Goal: Task Accomplishment & Management: Manage account settings

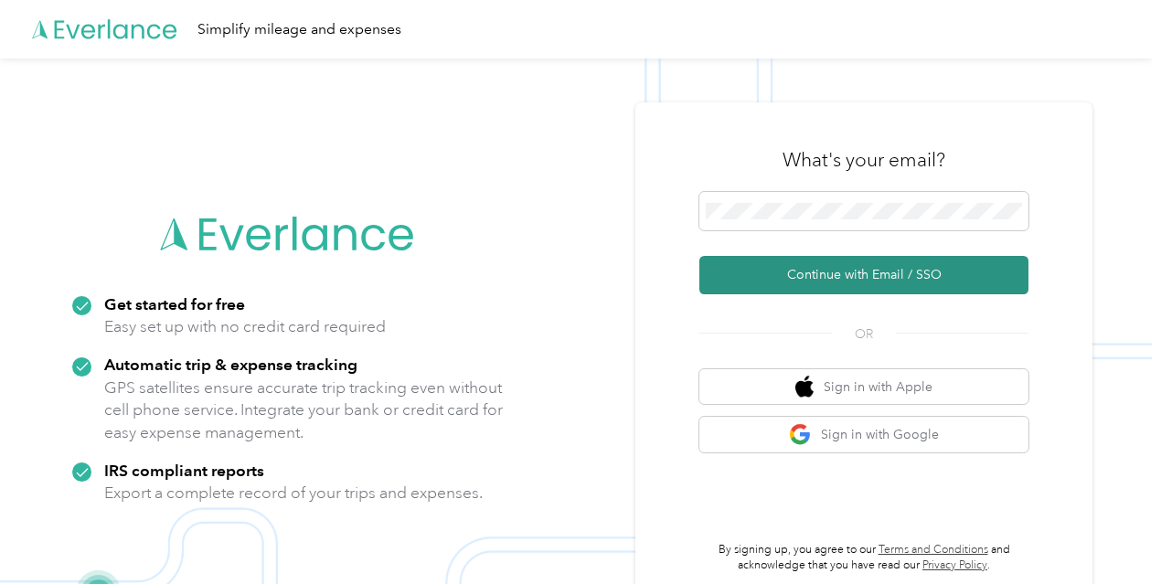
click at [802, 279] on button "Continue with Email / SSO" at bounding box center [864, 275] width 329 height 38
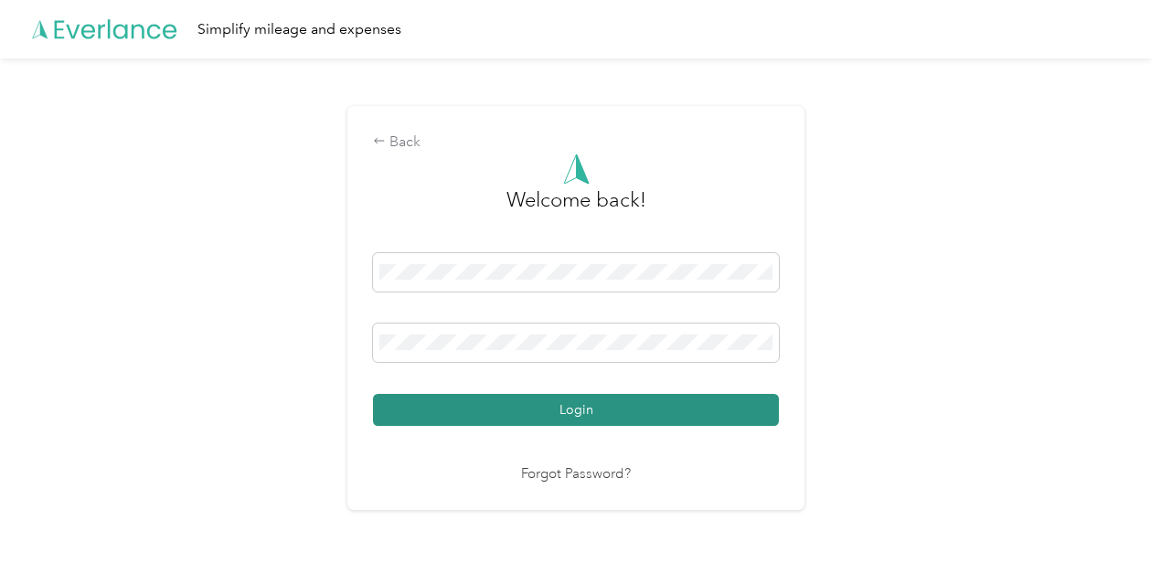
click at [563, 414] on button "Login" at bounding box center [576, 410] width 406 height 32
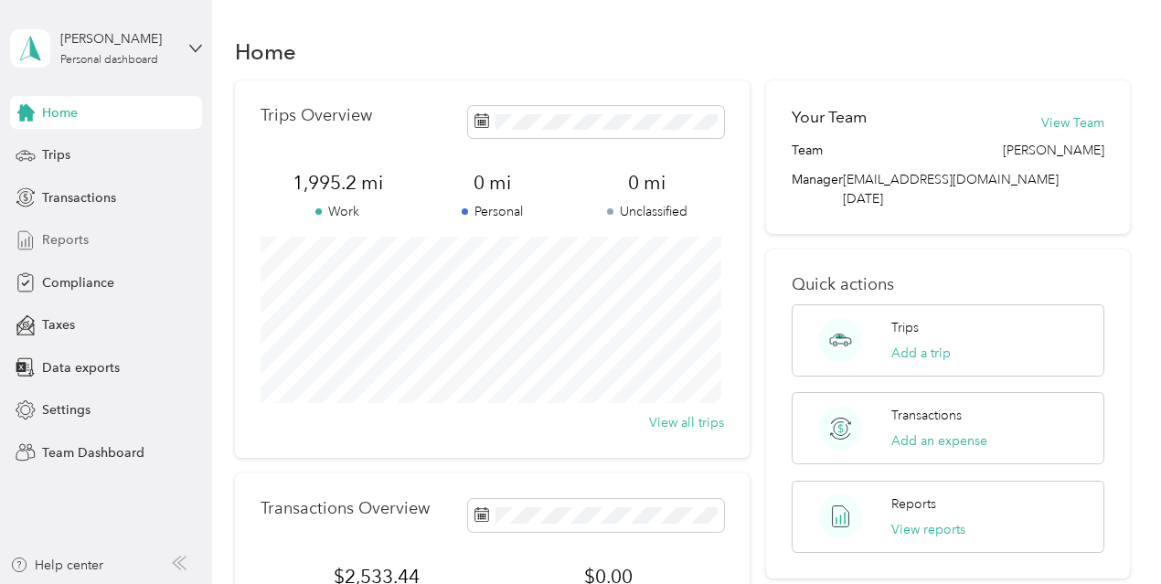
click at [69, 240] on span "Reports" at bounding box center [65, 239] width 47 height 19
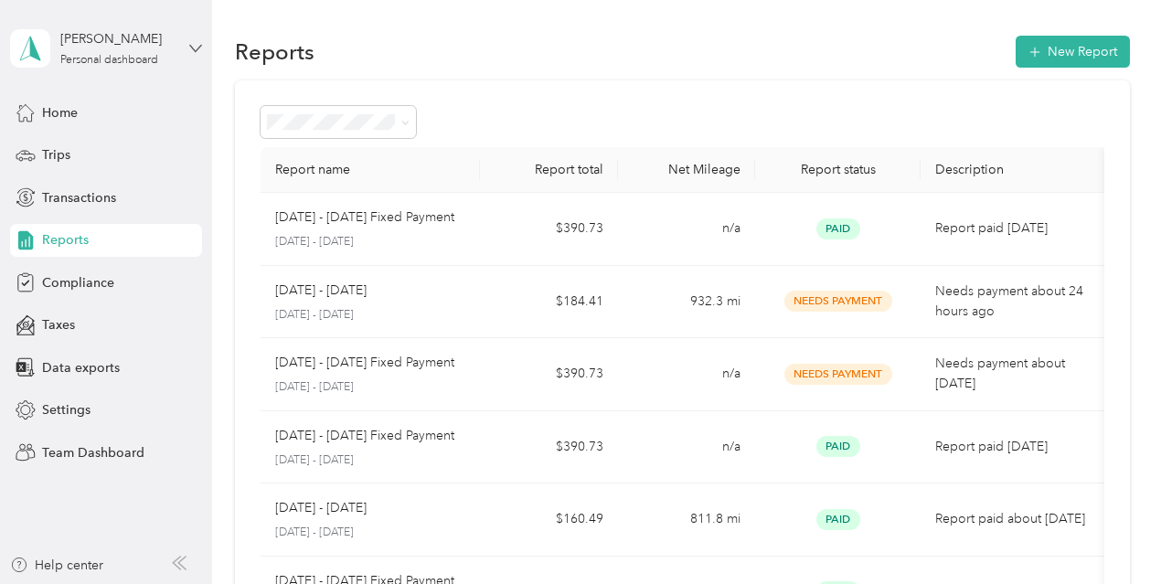
click at [192, 49] on icon at bounding box center [195, 48] width 13 height 13
click at [154, 156] on div "Team dashboard" at bounding box center [223, 142] width 400 height 32
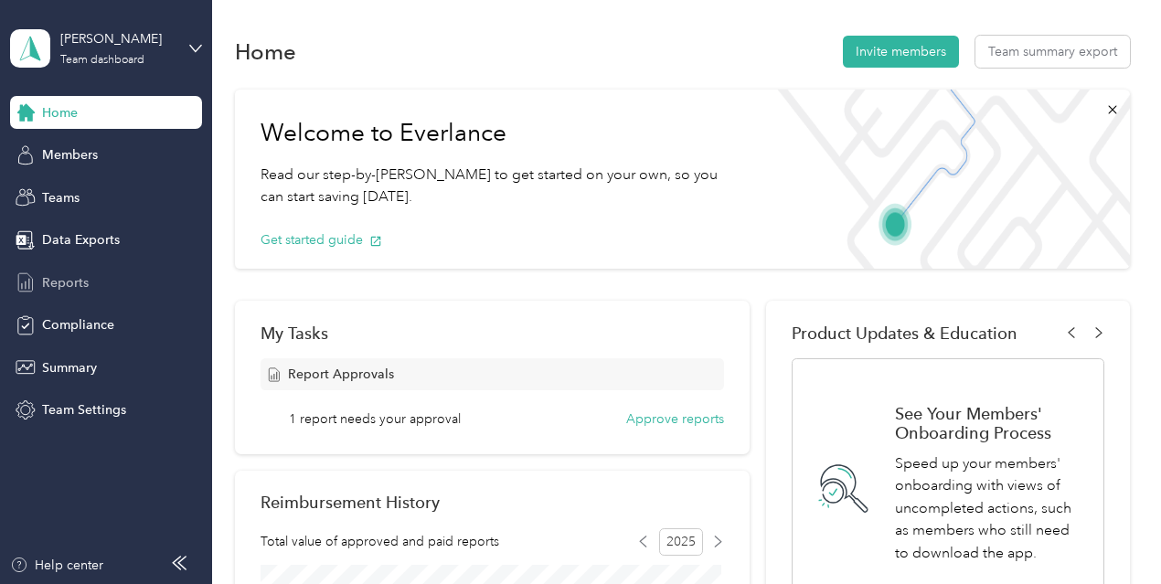
click at [75, 288] on span "Reports" at bounding box center [65, 282] width 47 height 19
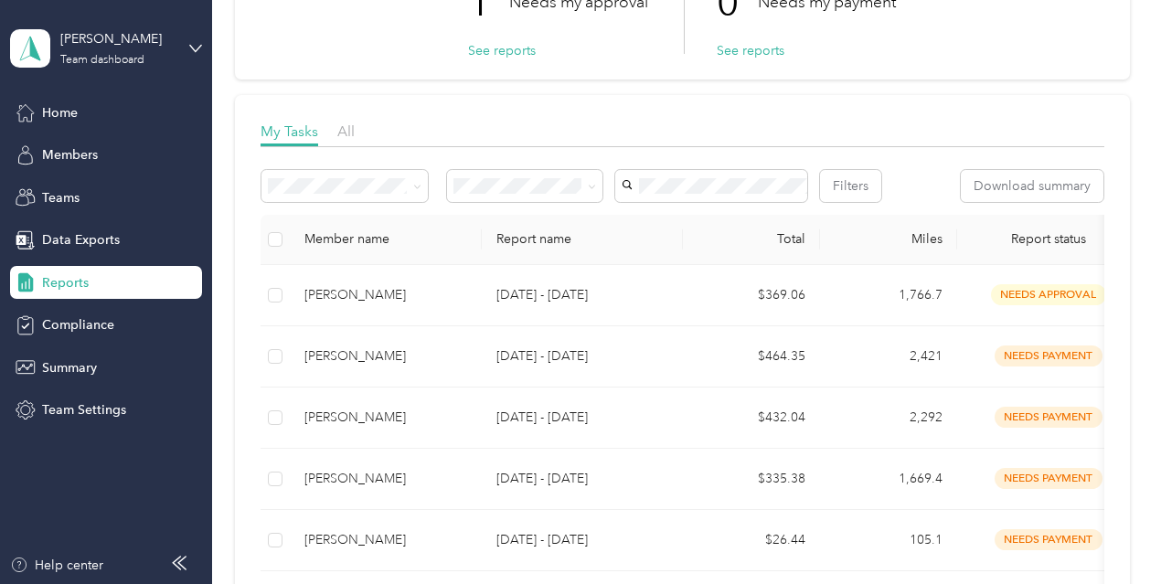
scroll to position [157, 0]
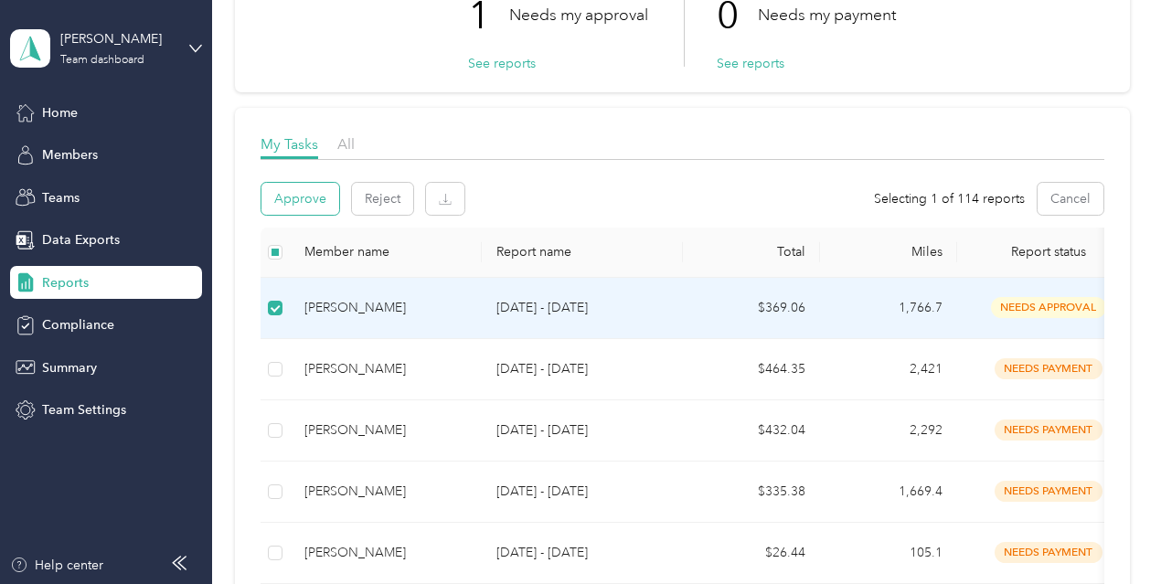
click at [290, 197] on button "Approve" at bounding box center [301, 199] width 78 height 32
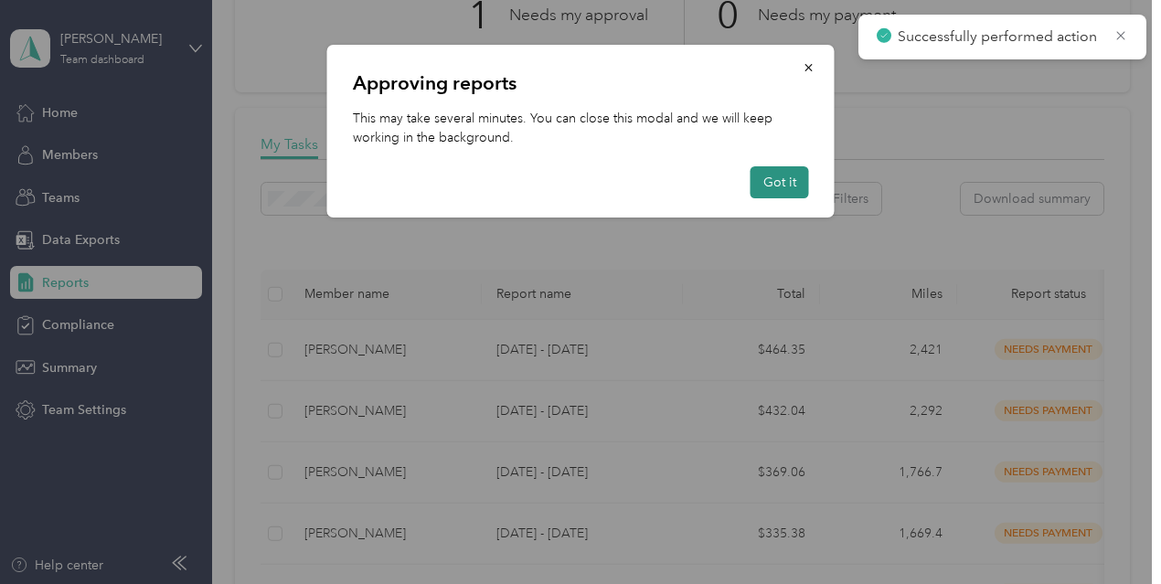
click at [792, 184] on button "Got it" at bounding box center [780, 182] width 59 height 32
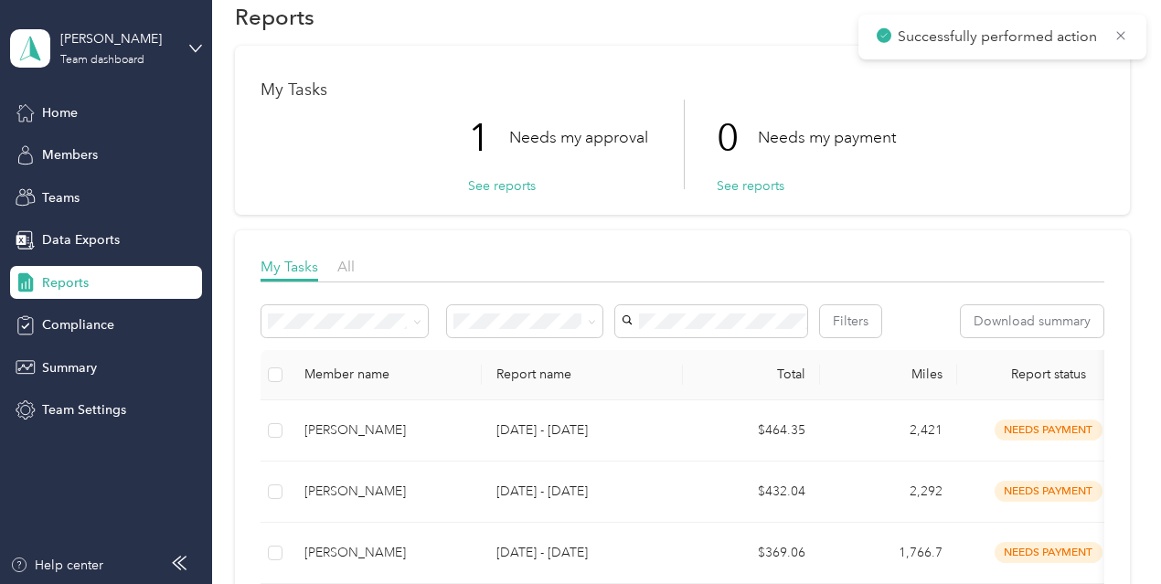
scroll to position [0, 0]
